Goal: Task Accomplishment & Management: Use online tool/utility

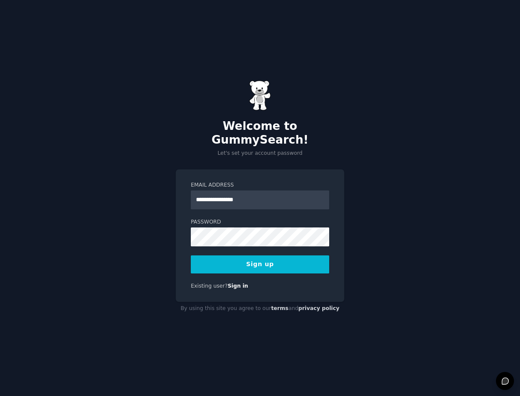
type input "**********"
click at [251, 258] on button "Sign up" at bounding box center [260, 264] width 138 height 18
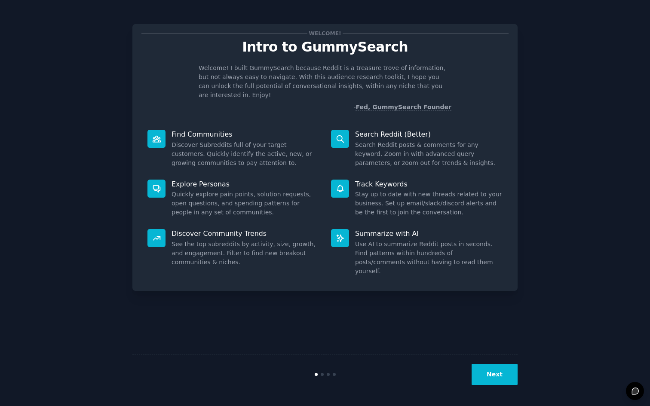
click at [498, 373] on button "Next" at bounding box center [494, 374] width 46 height 21
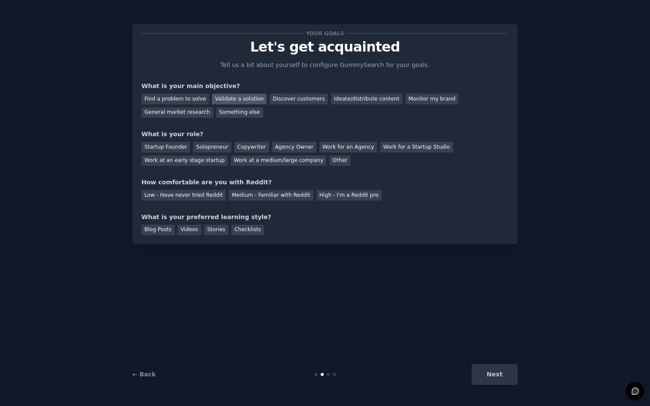
click at [222, 95] on div "Validate a solution" at bounding box center [239, 99] width 55 height 11
click at [287, 101] on div "Discover customers" at bounding box center [298, 99] width 58 height 11
click at [178, 148] on div "Startup Founder" at bounding box center [165, 147] width 49 height 11
click at [202, 147] on div "Solopreneur" at bounding box center [212, 147] width 38 height 11
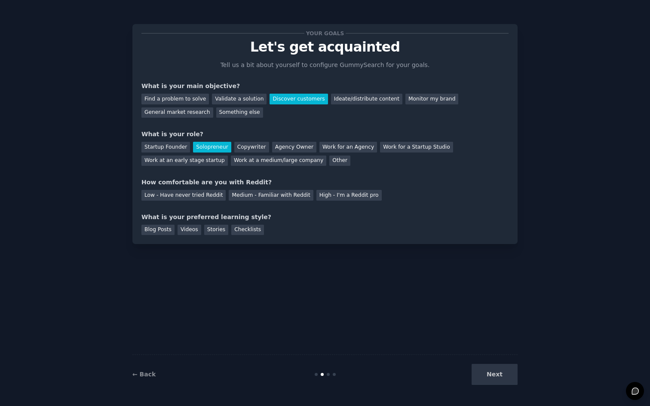
click at [384, 180] on div "How comfortable are you with Reddit?" at bounding box center [324, 182] width 367 height 9
click at [169, 152] on div "Startup Founder" at bounding box center [165, 147] width 49 height 11
click at [263, 195] on div "Medium - Familiar with Reddit" at bounding box center [271, 195] width 84 height 11
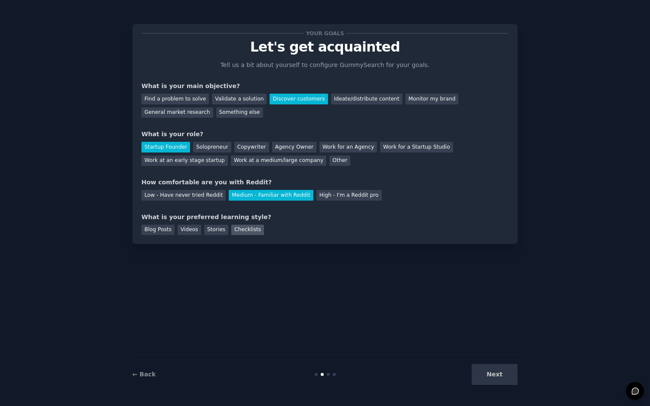
click at [237, 232] on div "Checklists" at bounding box center [247, 230] width 33 height 11
click at [225, 233] on div "Stories" at bounding box center [216, 230] width 24 height 11
click at [186, 233] on div "Videos" at bounding box center [189, 230] width 24 height 11
click at [160, 235] on div "Blog Posts" at bounding box center [157, 230] width 33 height 11
click at [166, 230] on div "Blog Posts" at bounding box center [157, 230] width 33 height 11
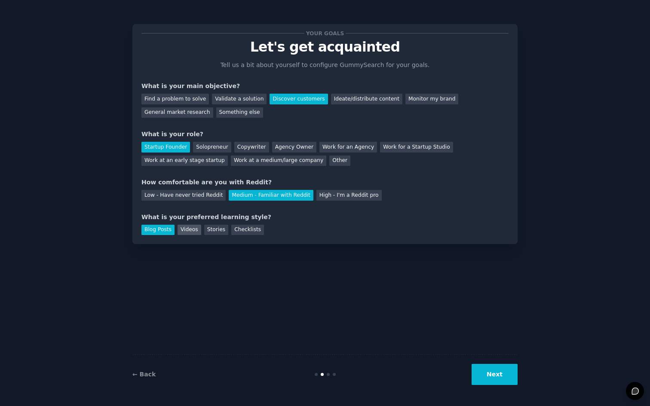
click at [186, 229] on div "Videos" at bounding box center [189, 230] width 24 height 11
click at [154, 229] on div "Blog Posts" at bounding box center [157, 230] width 33 height 11
click at [494, 366] on button "Next" at bounding box center [494, 374] width 46 height 21
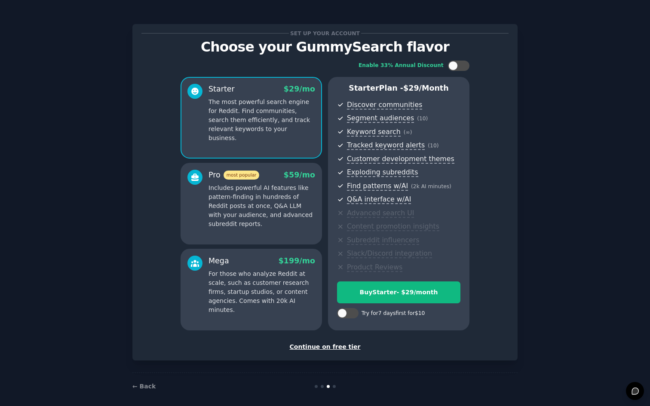
click at [329, 349] on div "Continue on free tier" at bounding box center [324, 346] width 367 height 9
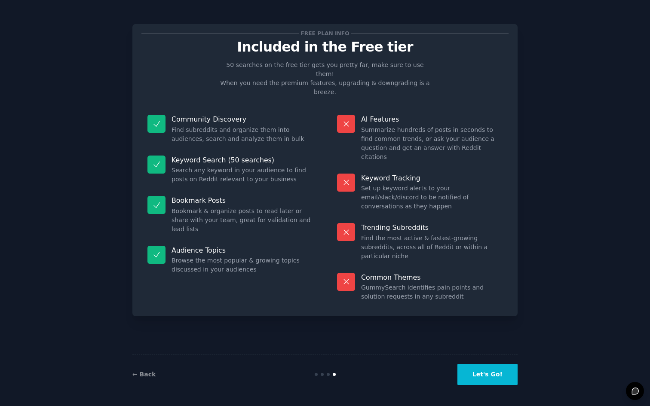
click at [489, 387] on div "← Back Let's Go!" at bounding box center [324, 374] width 385 height 40
click at [490, 381] on button "Let's Go!" at bounding box center [487, 374] width 60 height 21
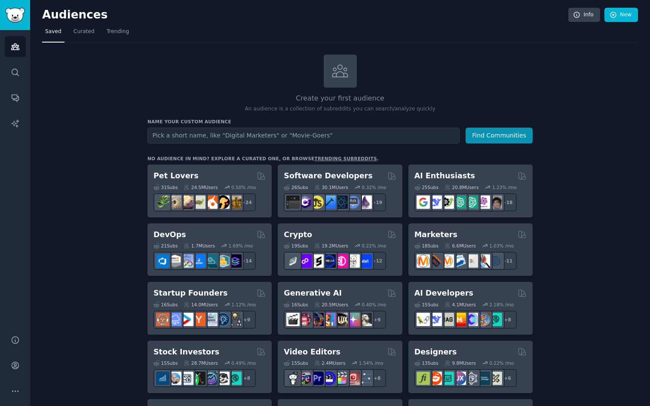
click at [18, 395] on button "More" at bounding box center [15, 391] width 21 height 21
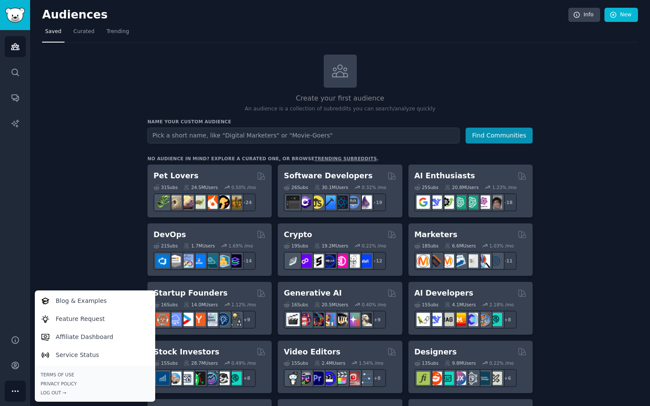
click at [18, 392] on icon "Sidebar" at bounding box center [15, 391] width 9 height 9
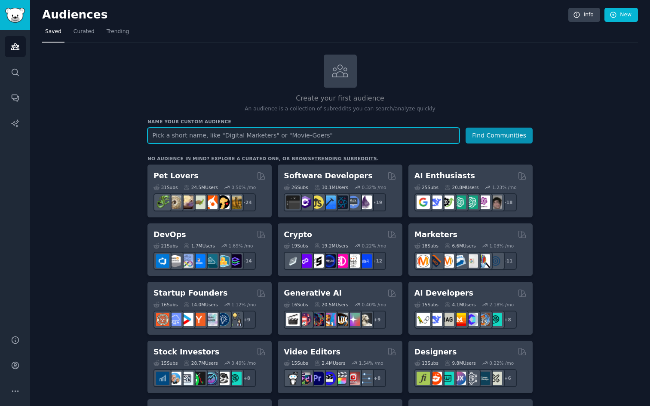
click at [234, 131] on input "text" at bounding box center [303, 136] width 312 height 16
type input "privacy"
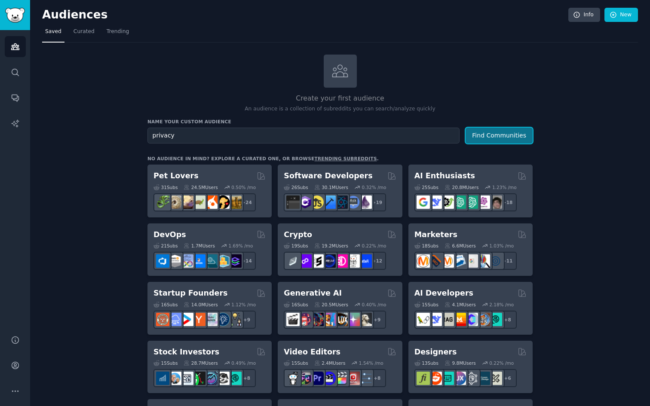
click at [518, 143] on button "Find Communities" at bounding box center [498, 136] width 67 height 16
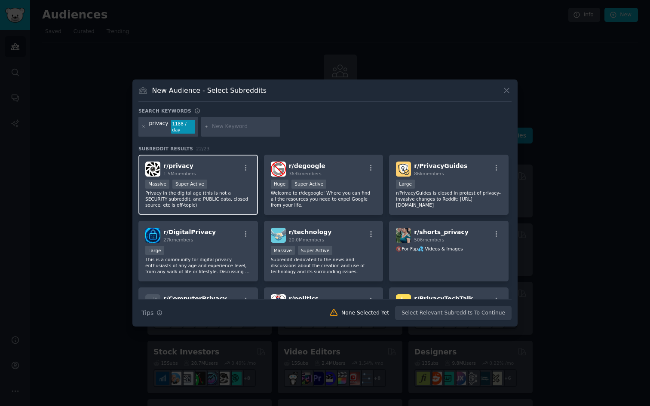
click at [207, 174] on div "r/ privacy 1.5M members Massive Super Active Privacy in the digital age (this i…" at bounding box center [197, 185] width 119 height 61
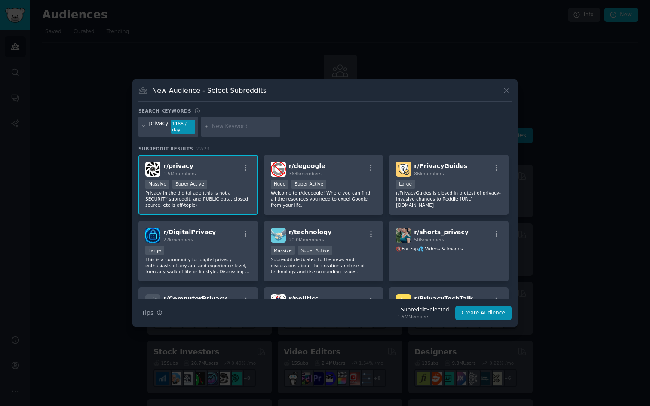
click at [242, 129] on input "text" at bounding box center [244, 127] width 65 height 8
type input "apple notes"
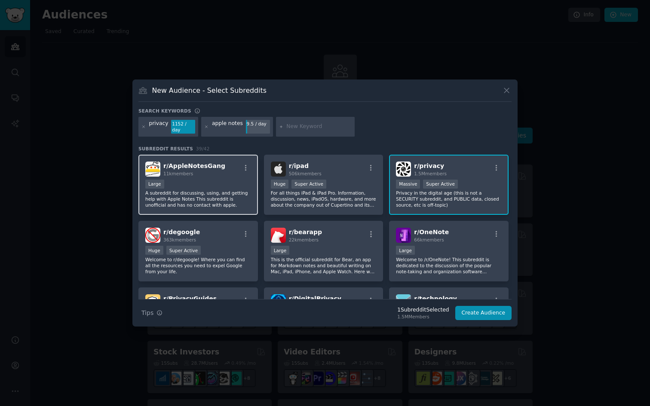
click at [228, 196] on p "A subreddit for discussing, using, and getting help with Apple Notes This subre…" at bounding box center [198, 199] width 106 height 18
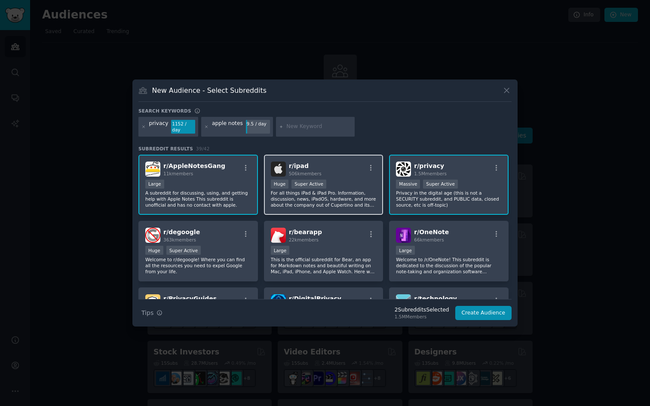
click at [323, 194] on p "For all things iPad & iPad Pro. Information, discussion, news, iPadOS, hardware…" at bounding box center [324, 199] width 106 height 18
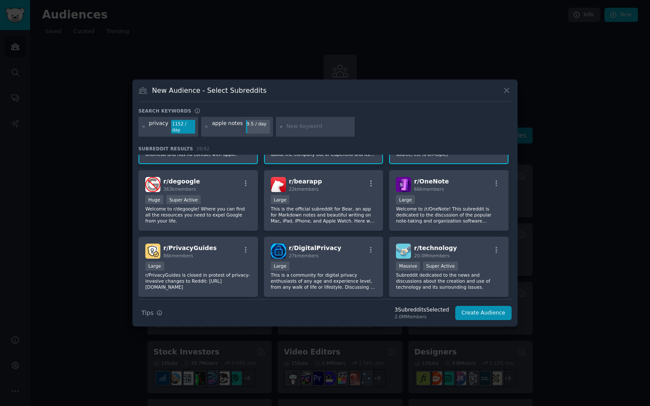
scroll to position [52, 0]
click at [436, 181] on h2 "r/ OneNote 66k members" at bounding box center [431, 183] width 35 height 15
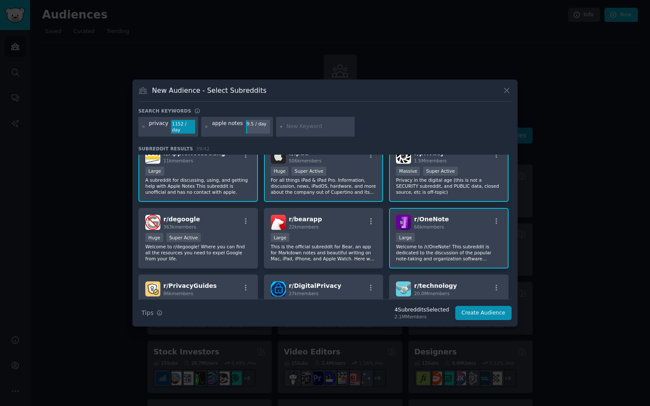
scroll to position [0, 0]
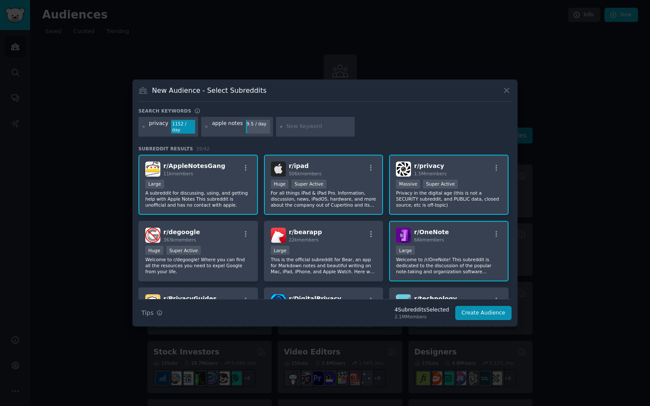
click at [301, 127] on input "text" at bounding box center [318, 127] width 65 height 8
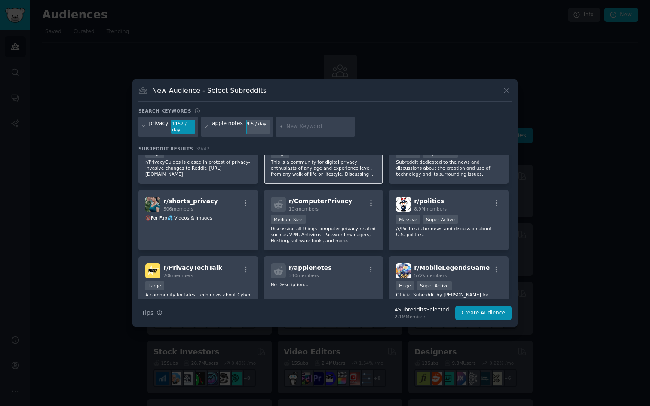
scroll to position [164, 0]
click at [308, 129] on input "text" at bounding box center [318, 127] width 65 height 8
type input "obsidian"
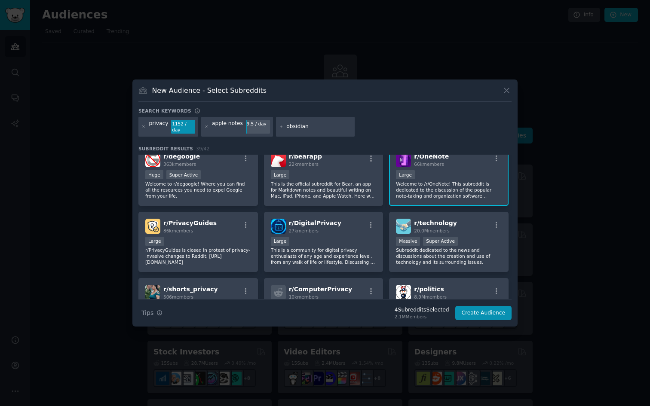
scroll to position [0, 0]
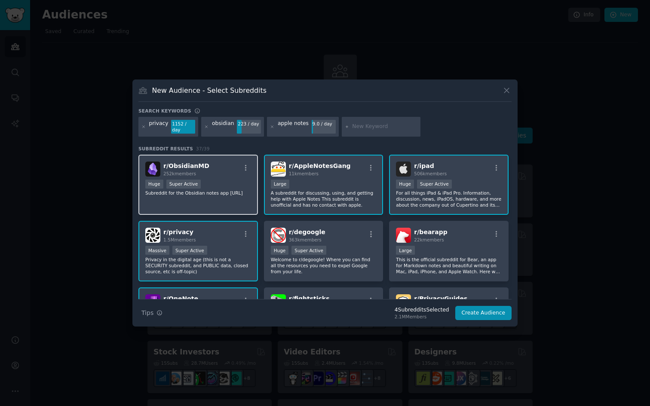
click at [218, 171] on div "r/ ObsidianMD 252k members" at bounding box center [198, 169] width 106 height 15
click at [222, 170] on div "r/ ObsidianMD 252k members" at bounding box center [198, 169] width 106 height 15
click at [228, 166] on div "r/ ObsidianMD 252k members" at bounding box center [198, 169] width 106 height 15
click at [366, 123] on input "text" at bounding box center [384, 127] width 65 height 8
type input "note taking"
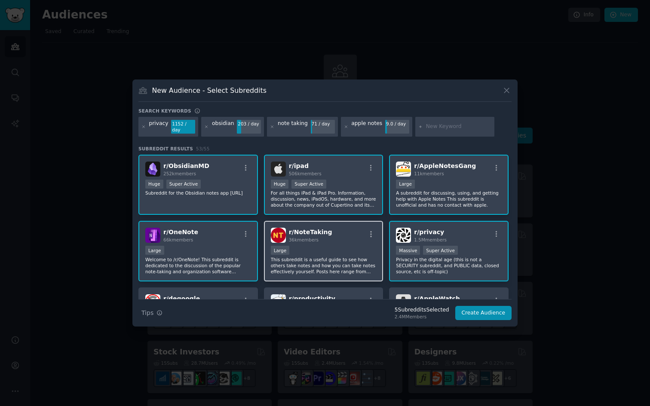
click at [335, 256] on p "This subreddit is a useful guide to see how others take notes and how you can t…" at bounding box center [324, 265] width 106 height 18
click at [433, 130] on input "text" at bounding box center [458, 127] width 65 height 8
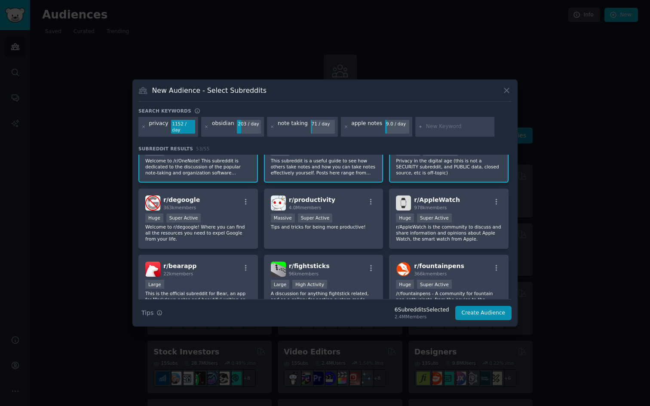
scroll to position [104, 0]
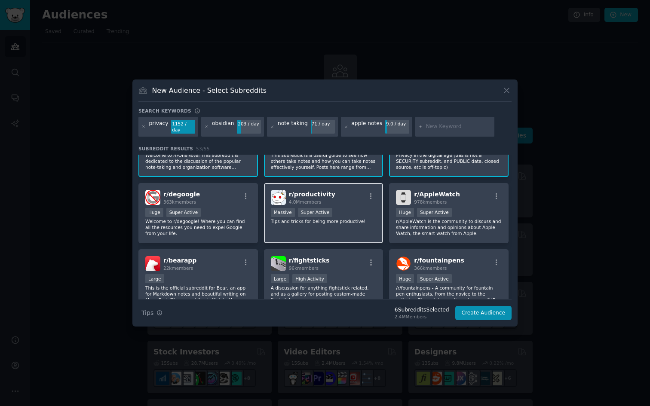
click at [337, 190] on div "r/ productivity 4.0M members" at bounding box center [324, 197] width 106 height 15
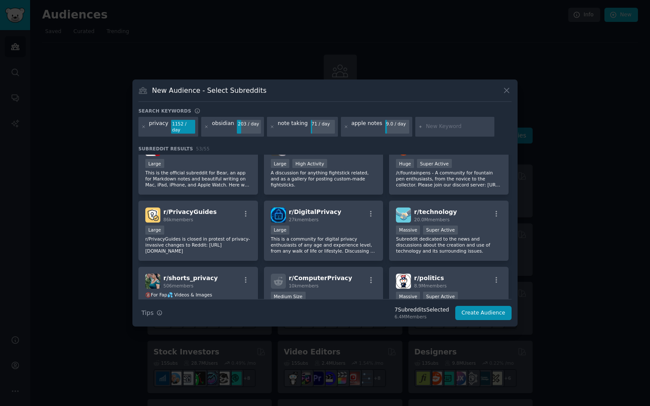
scroll to position [211, 0]
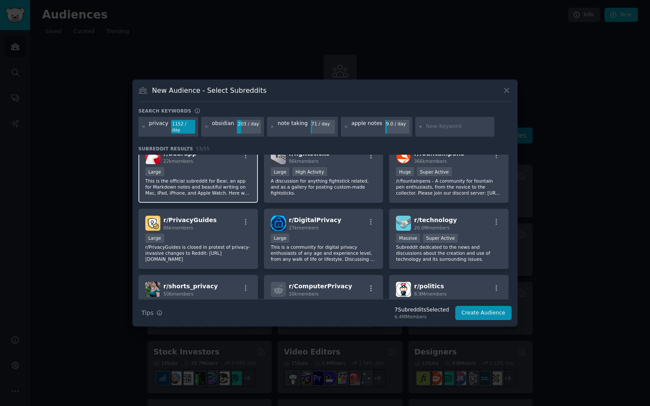
click at [217, 170] on div "10,000 - 100,000 members Large" at bounding box center [198, 172] width 106 height 11
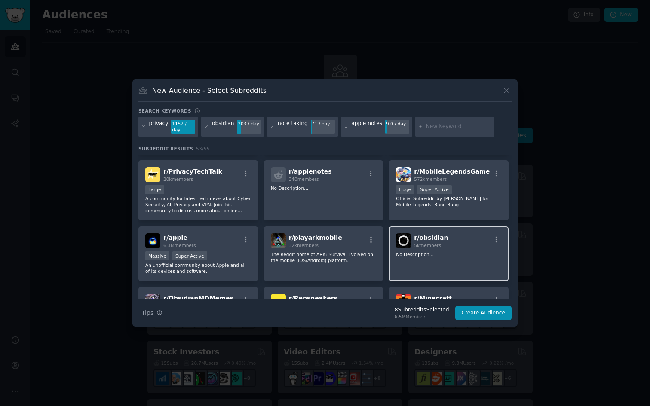
scroll to position [404, 0]
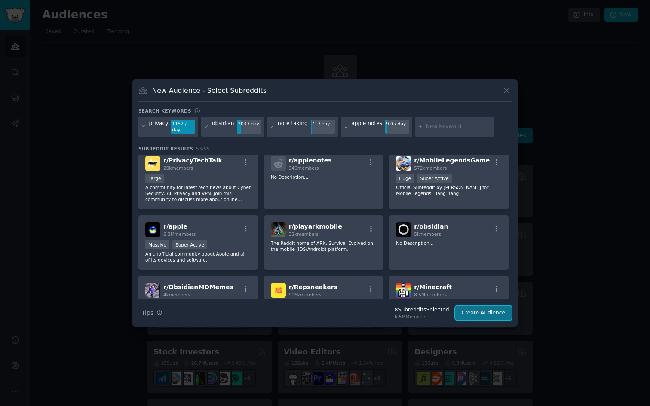
click at [479, 307] on button "Create Audience" at bounding box center [483, 313] width 57 height 15
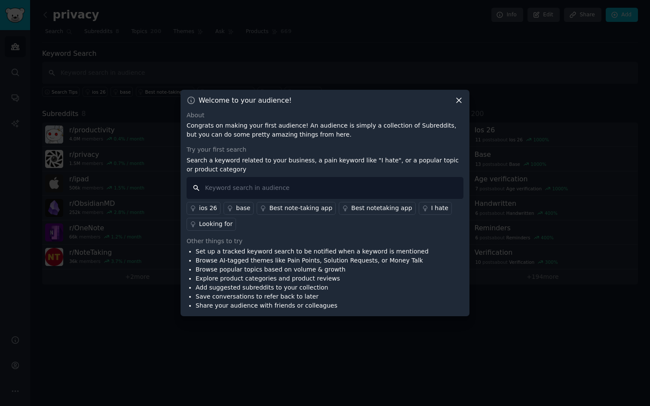
click at [268, 185] on input "text" at bounding box center [324, 188] width 277 height 22
type input "on device"
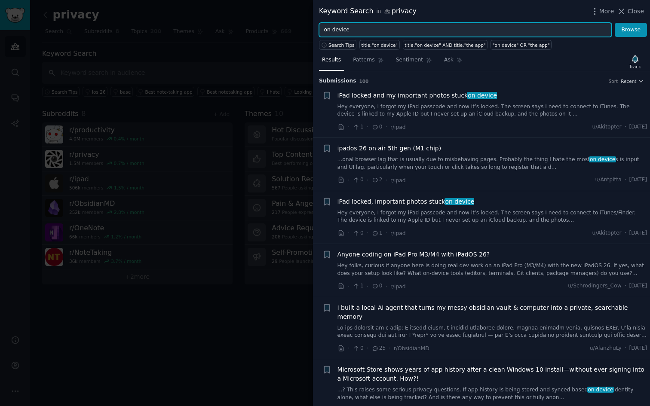
click at [396, 32] on input "on device" at bounding box center [465, 30] width 293 height 15
type input "analyze"
click at [519, 23] on button "Browse" at bounding box center [630, 30] width 32 height 15
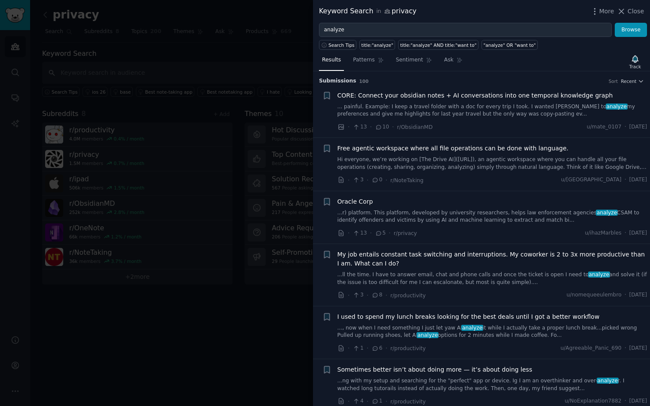
click at [464, 96] on span "CORE: Connect your obsidian notes + AI conversations into one temporal knowledg…" at bounding box center [474, 95] width 275 height 9
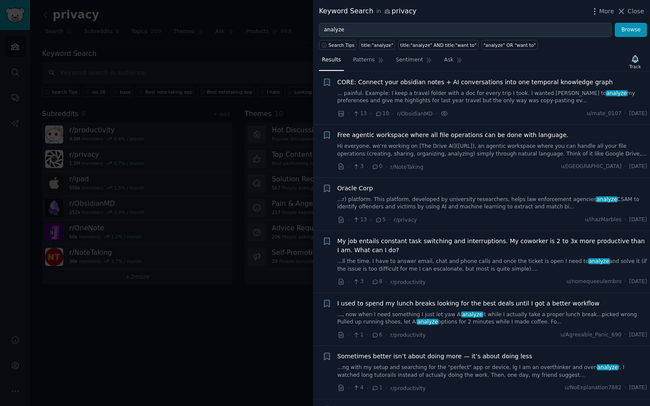
click at [448, 82] on span "CORE: Connect your obsidian notes + AI conversations into one temporal knowledg…" at bounding box center [474, 82] width 275 height 9
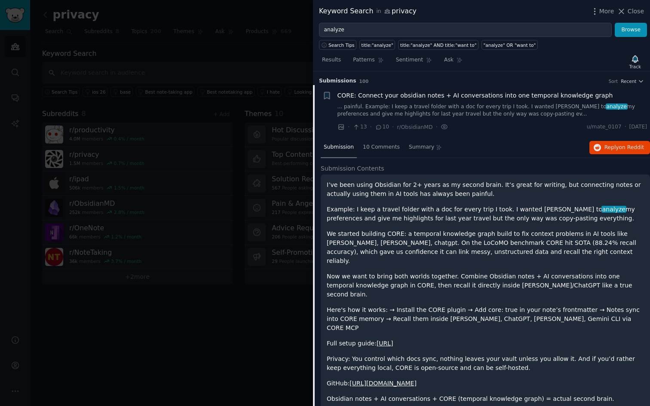
click at [478, 228] on div "I’ve been using Obsidian for 2+ years as my second brain. It’s great for writin…" at bounding box center [484, 308] width 317 height 256
click at [477, 239] on p "We started building CORE: a temporal knowledge graph build to fix context probl…" at bounding box center [484, 247] width 317 height 36
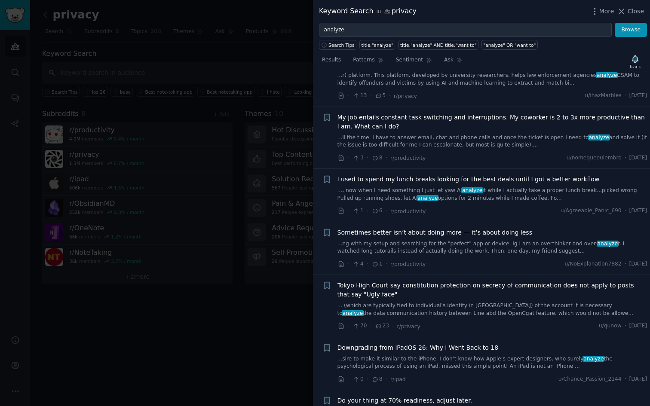
scroll to position [561, 0]
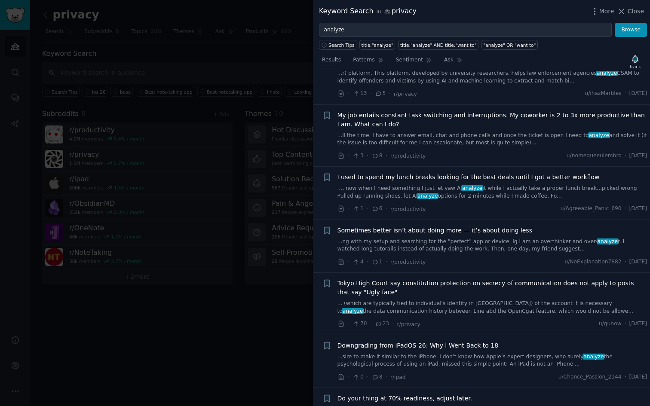
click at [519, 12] on span "Close" at bounding box center [635, 11] width 16 height 9
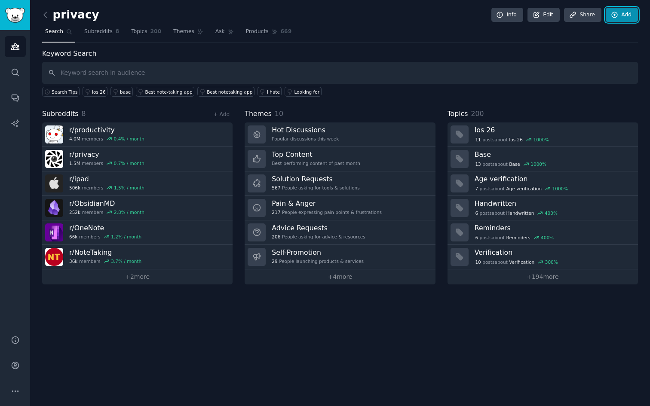
click at [519, 12] on link "Add" at bounding box center [621, 15] width 32 height 15
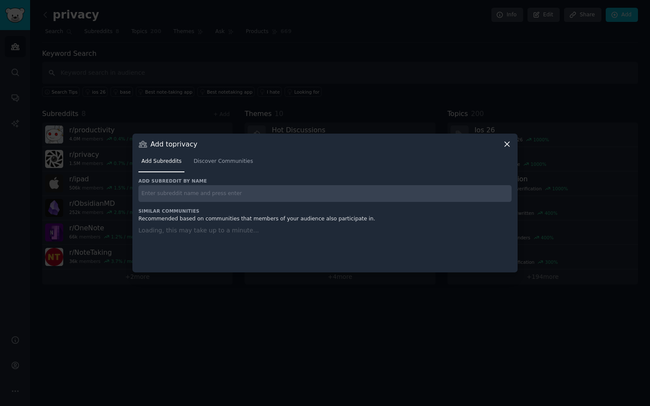
click at [504, 149] on div "Add Subreddits Discover Communities" at bounding box center [324, 163] width 373 height 29
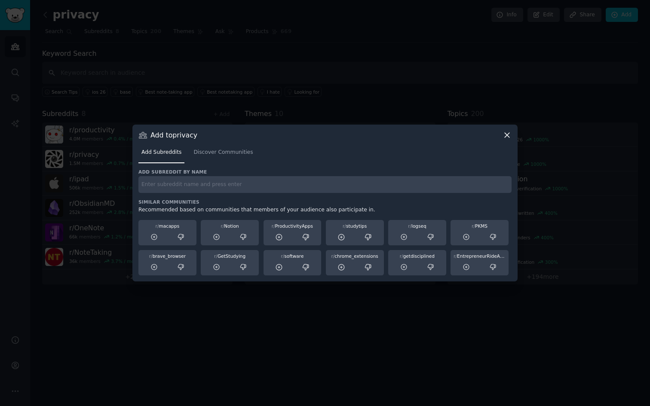
click at [505, 137] on icon at bounding box center [506, 135] width 9 height 9
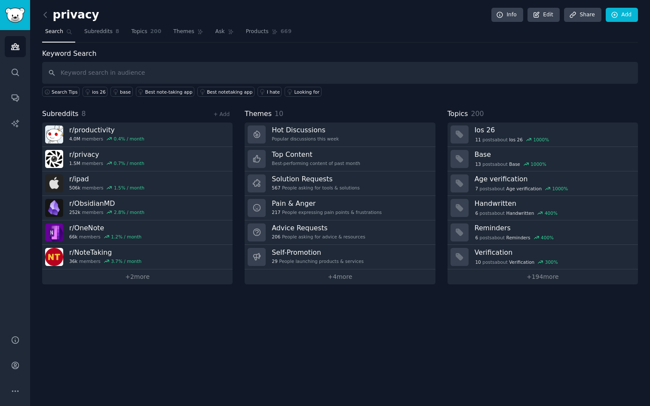
click at [254, 112] on span "Themes" at bounding box center [257, 114] width 27 height 11
click at [203, 326] on div "privacy Info Edit Share Add Search Subreddits 8 Topics 200 Themes Ask Products …" at bounding box center [339, 203] width 619 height 406
